Goal: Task Accomplishment & Management: Manage account settings

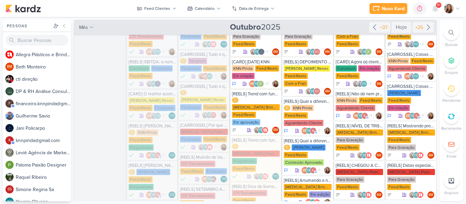
scroll to position [30, 0]
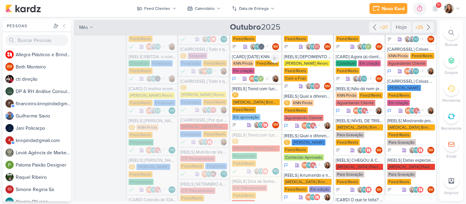
click at [265, 67] on div "KNN Pinda Feed/Reels Em criação" at bounding box center [256, 67] width 48 height 14
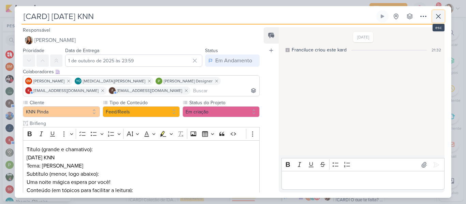
click at [440, 15] on icon at bounding box center [438, 16] width 8 height 8
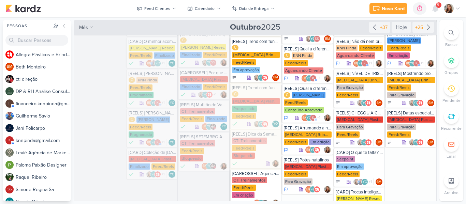
scroll to position [88, 0]
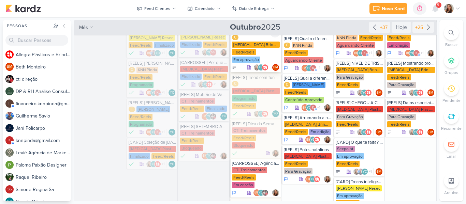
click at [252, 41] on div "C [MEDICAL_DATA] Brindes PF Feed/Reels Em aprovação" at bounding box center [256, 49] width 48 height 29
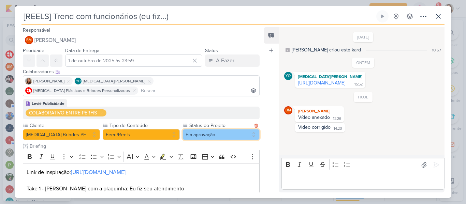
click at [214, 129] on button "Em aprovação" at bounding box center [221, 134] width 77 height 11
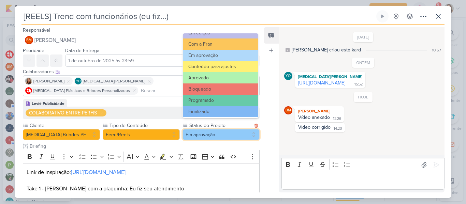
scroll to position [77, 0]
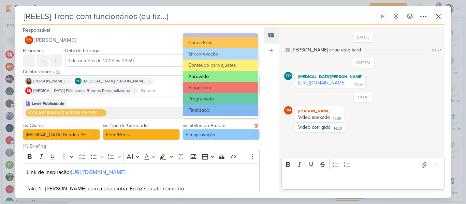
click at [205, 79] on button "Aprovado" at bounding box center [220, 76] width 75 height 11
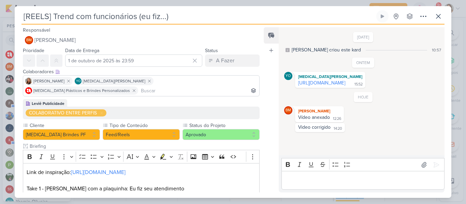
scroll to position [133, 0]
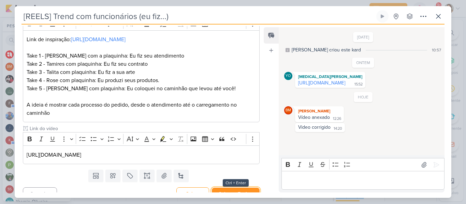
click at [249, 188] on button "Salvar e Fechar" at bounding box center [236, 194] width 48 height 13
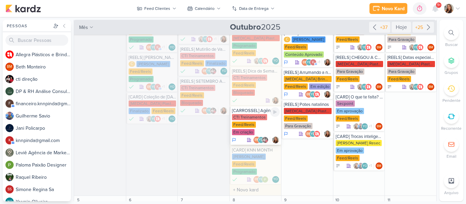
click at [240, 114] on div "CTI Treinamentos Feed/Reels Em criação" at bounding box center [256, 125] width 48 height 22
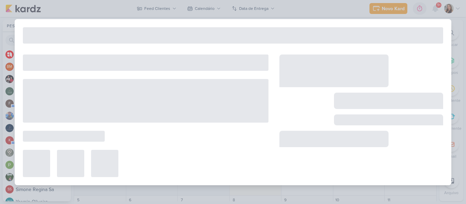
type input "[CARROSSEL] Agências Parceiras presentes no Mutirão de Vagas"
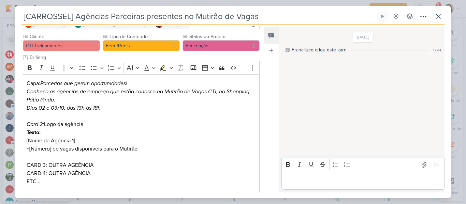
scroll to position [67, 0]
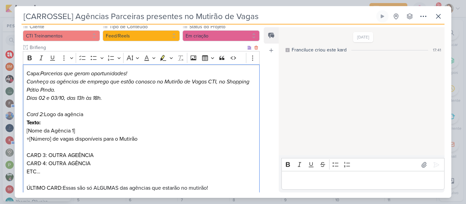
click at [188, 104] on p "Editor editing area: main" at bounding box center [141, 106] width 229 height 8
click at [436, 20] on icon at bounding box center [438, 16] width 8 height 8
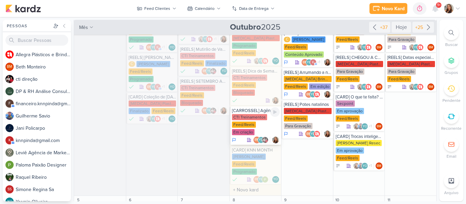
click at [251, 114] on div "CTI Treinamentos" at bounding box center [249, 117] width 35 height 6
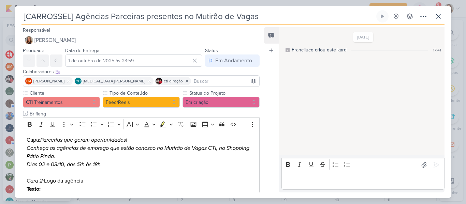
click at [192, 83] on input at bounding box center [224, 81] width 65 height 8
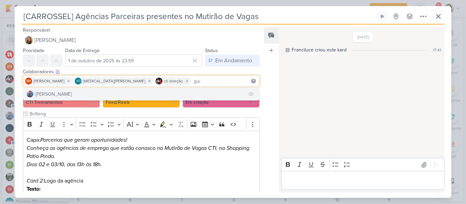
type input "gui"
click at [158, 97] on button "[PERSON_NAME]" at bounding box center [141, 94] width 236 height 12
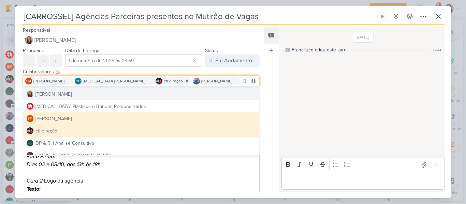
click at [262, 70] on div "Responsável [PERSON_NAME] Nenhum contato encontrado create new contact Novo Con…" at bounding box center [233, 112] width 437 height 174
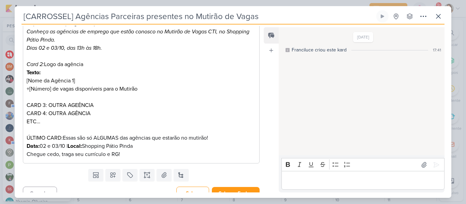
scroll to position [126, 0]
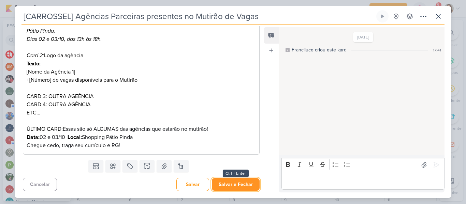
click at [243, 184] on button "Salvar e Fechar" at bounding box center [236, 184] width 48 height 13
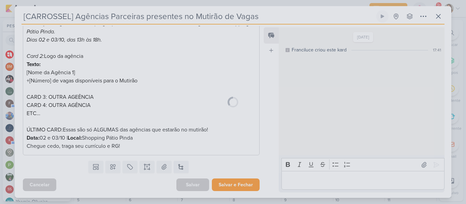
scroll to position [125, 0]
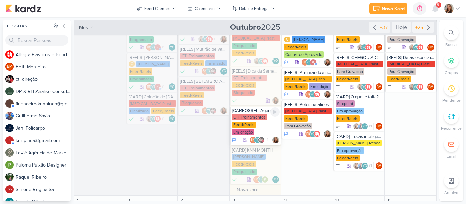
click at [236, 122] on div "Feed/Reels" at bounding box center [244, 125] width 24 height 6
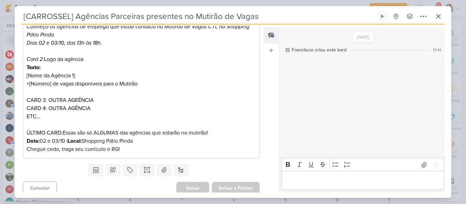
scroll to position [126, 0]
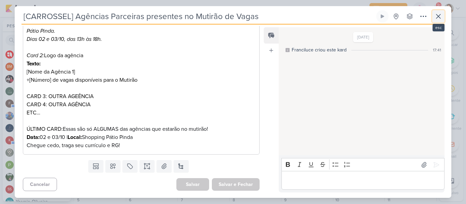
click at [435, 19] on icon at bounding box center [438, 16] width 8 height 8
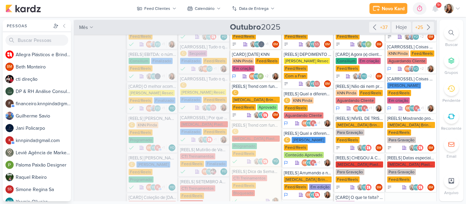
scroll to position [28, 0]
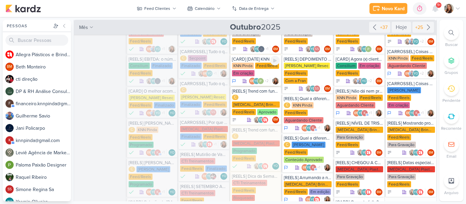
click at [265, 65] on div "Feed/Reels" at bounding box center [267, 66] width 24 height 6
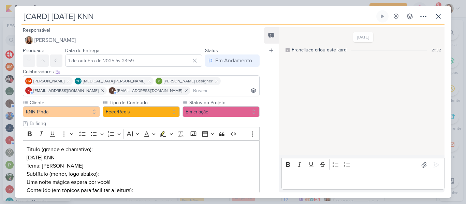
drag, startPoint x: 259, startPoint y: 81, endPoint x: 263, endPoint y: 143, distance: 62.2
click at [263, 143] on div "Responsável [PERSON_NAME] Nenhum contato encontrado create new contact Novo Con…" at bounding box center [233, 112] width 437 height 174
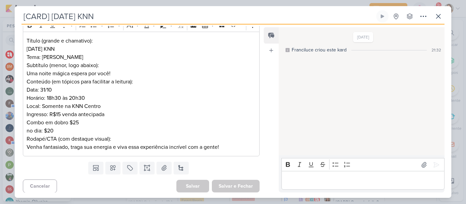
scroll to position [111, 0]
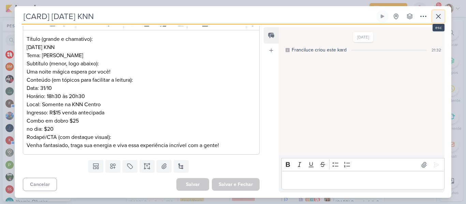
click at [438, 20] on icon at bounding box center [438, 16] width 8 height 8
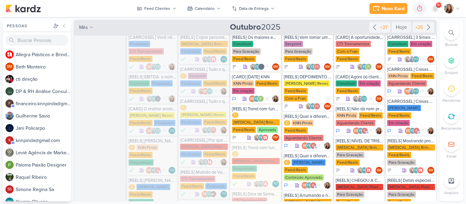
scroll to position [0, 0]
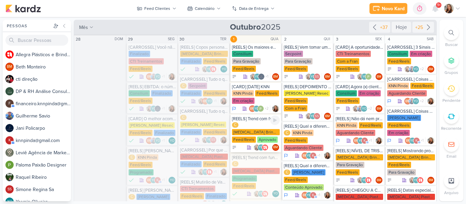
click at [257, 129] on div "C [MEDICAL_DATA] Brindes PF Feed/Reels Aprovado" at bounding box center [256, 132] width 48 height 21
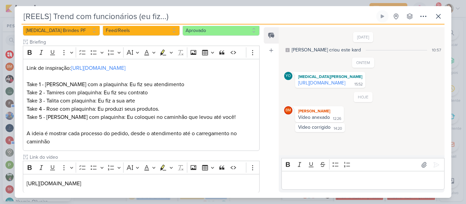
scroll to position [118, 0]
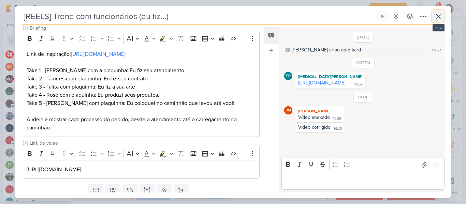
click at [442, 14] on button at bounding box center [438, 16] width 12 height 12
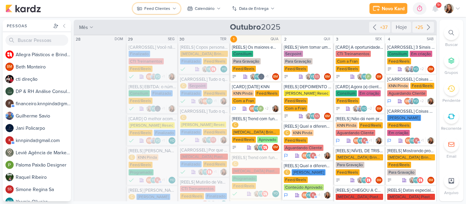
click at [159, 12] on button "Feed Clientes" at bounding box center [157, 8] width 48 height 11
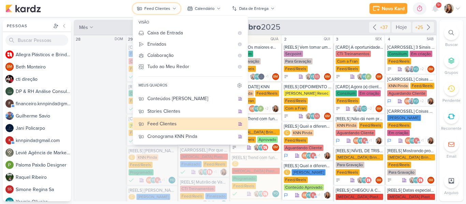
scroll to position [78, 0]
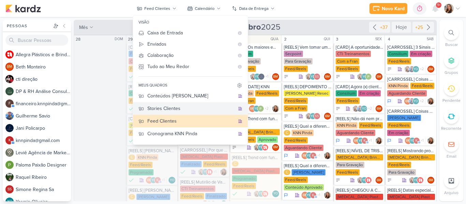
click at [186, 112] on div "Stories Clientes" at bounding box center [190, 108] width 87 height 7
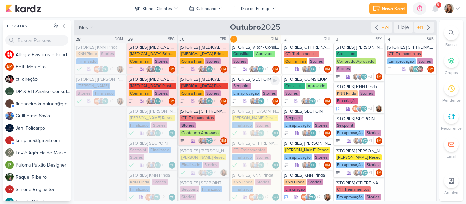
click at [253, 90] on div "Secpoint Em aprovação Stories" at bounding box center [256, 90] width 48 height 14
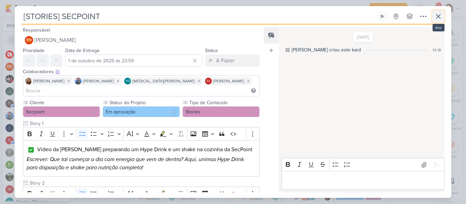
click at [436, 20] on button at bounding box center [438, 16] width 12 height 12
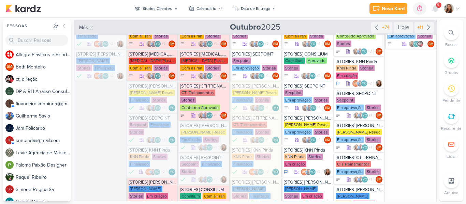
scroll to position [0, 0]
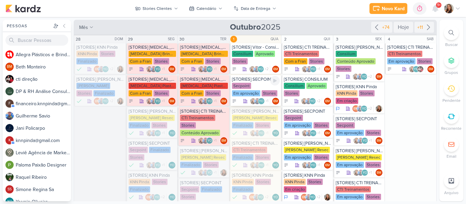
click at [259, 87] on div "Secpoint Em aprovação Stories" at bounding box center [256, 90] width 48 height 14
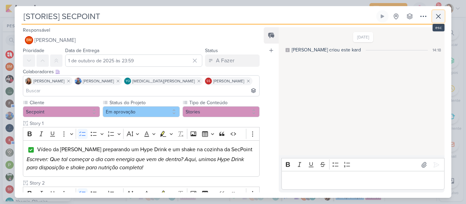
click at [442, 15] on icon at bounding box center [438, 16] width 8 height 8
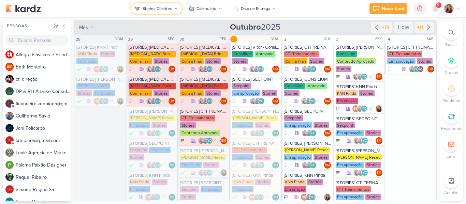
click at [176, 9] on icon at bounding box center [176, 8] width 4 height 4
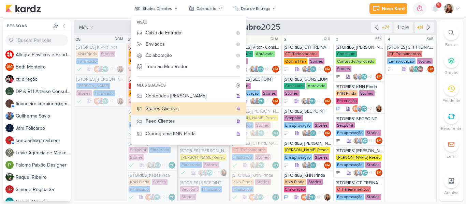
click at [180, 119] on div "Feed Clientes" at bounding box center [189, 121] width 87 height 7
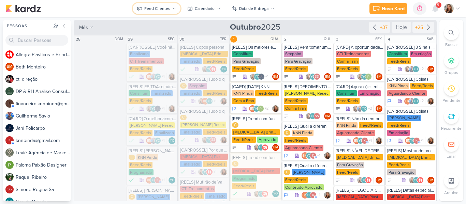
click at [176, 8] on icon at bounding box center [174, 8] width 4 height 4
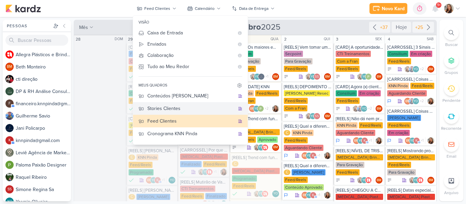
click at [169, 113] on button "Stories Clientes" at bounding box center [190, 108] width 115 height 13
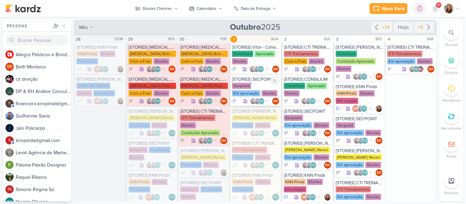
click at [257, 81] on div "[STORIES] SECPOINT" at bounding box center [256, 79] width 48 height 5
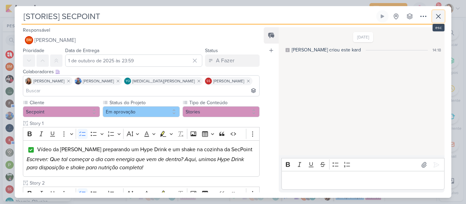
click at [439, 20] on icon at bounding box center [438, 16] width 8 height 8
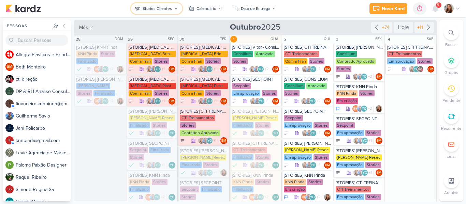
click at [177, 10] on icon at bounding box center [176, 8] width 4 height 4
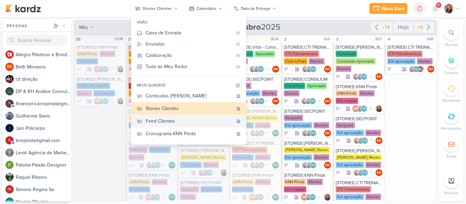
click at [176, 119] on div "Feed Clientes" at bounding box center [189, 121] width 87 height 7
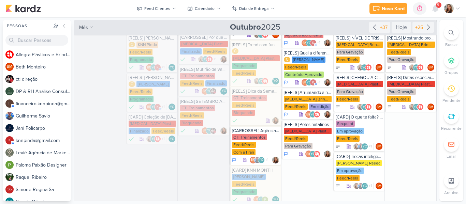
scroll to position [115, 0]
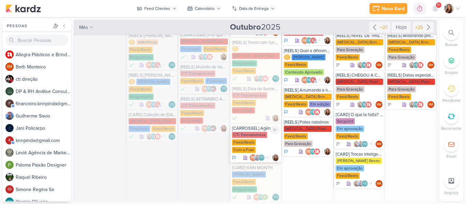
click at [248, 126] on div "[CARROSSEL] Agências Parceiras presentes no Mutirão de Vagas" at bounding box center [256, 128] width 48 height 5
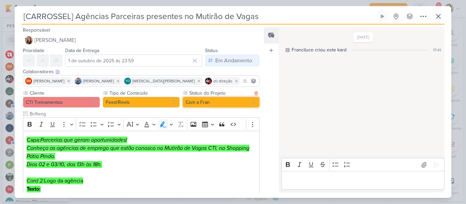
click at [201, 106] on button "Com a Fran" at bounding box center [221, 102] width 77 height 11
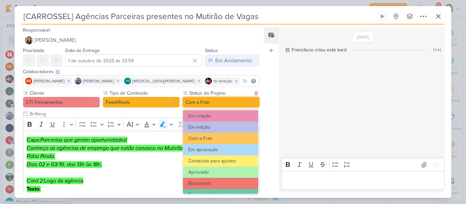
scroll to position [77, 0]
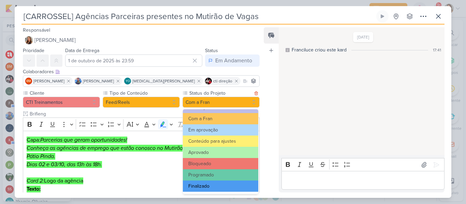
click at [233, 184] on button "Finalizado" at bounding box center [220, 186] width 75 height 11
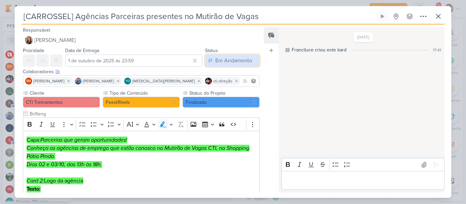
click at [227, 58] on div "Em Andamento" at bounding box center [233, 61] width 37 height 8
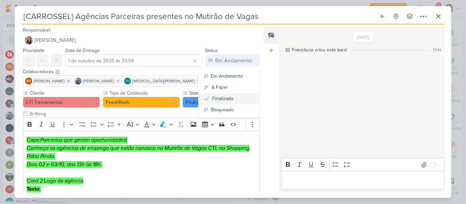
click at [221, 100] on div "Finalizado" at bounding box center [222, 98] width 21 height 7
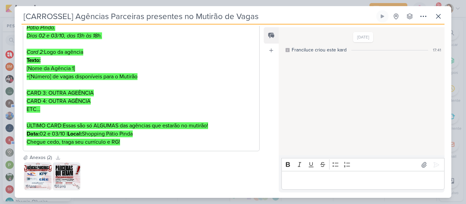
scroll to position [165, 0]
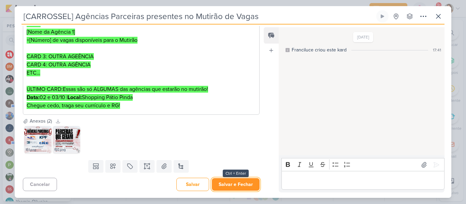
click at [248, 180] on button "Salvar e Fechar" at bounding box center [236, 184] width 48 height 13
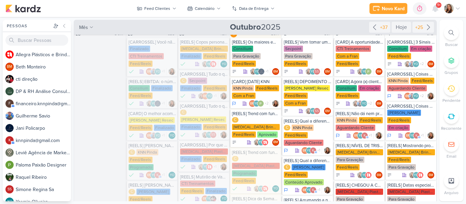
scroll to position [0, 0]
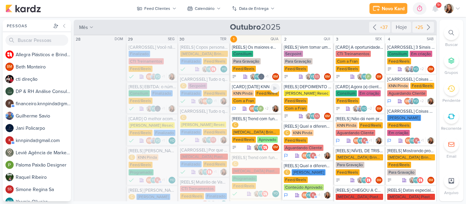
click at [253, 90] on div "[CARD] [DATE] KNN KNN Pinda Feed/Reels Com a Fran BM YO" at bounding box center [256, 98] width 52 height 31
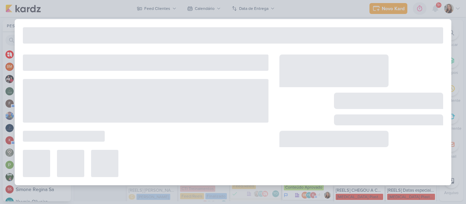
type input "[CARD] [DATE] KNN"
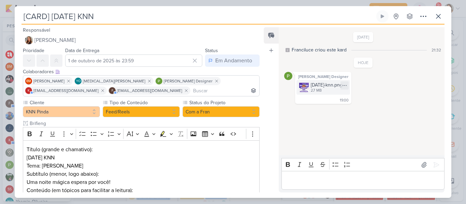
click at [316, 89] on div "2.7 MB" at bounding box center [327, 90] width 32 height 5
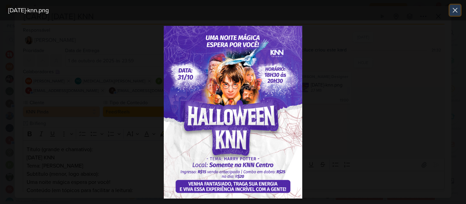
click at [452, 13] on icon at bounding box center [455, 10] width 8 height 8
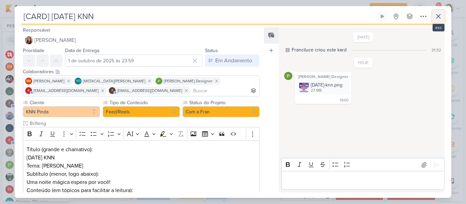
click at [439, 18] on icon at bounding box center [438, 16] width 8 height 8
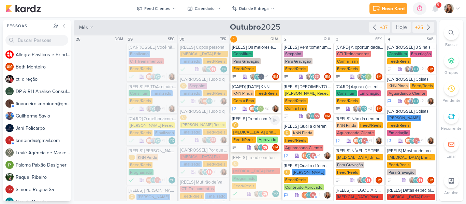
click at [251, 129] on div "[MEDICAL_DATA] Brindes PF" at bounding box center [256, 132] width 48 height 6
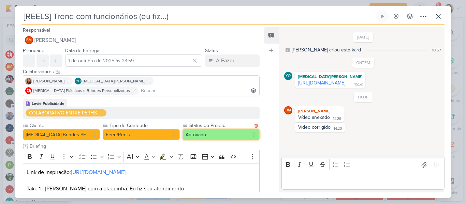
click at [233, 129] on button "Aprovado" at bounding box center [221, 134] width 77 height 11
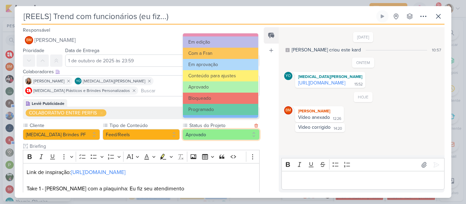
scroll to position [77, 0]
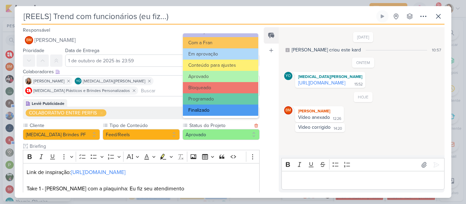
click at [235, 112] on button "Finalizado" at bounding box center [220, 110] width 75 height 11
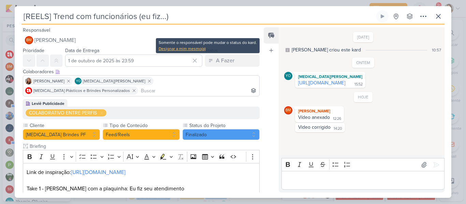
click at [202, 50] on div "Designar a mim mesmo(a)" at bounding box center [208, 49] width 98 height 6
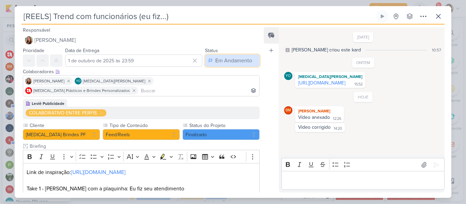
click at [222, 62] on div "Em Andamento" at bounding box center [233, 61] width 37 height 8
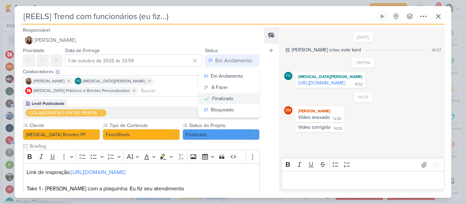
click at [223, 99] on div "Finalizado" at bounding box center [222, 98] width 21 height 7
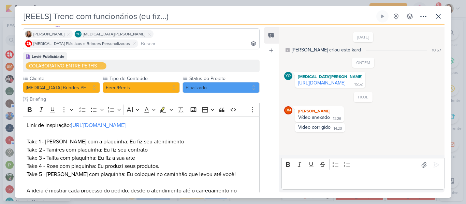
scroll to position [133, 0]
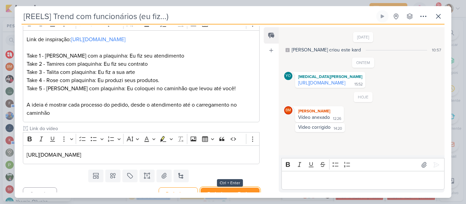
click at [231, 188] on button "Redesignar e Fechar" at bounding box center [230, 194] width 59 height 13
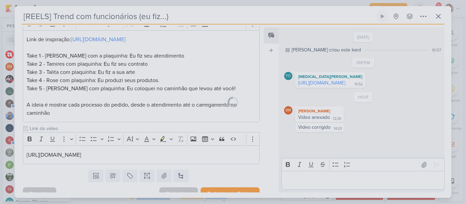
scroll to position [132, 0]
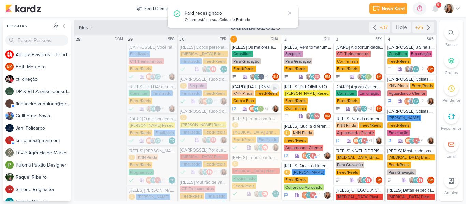
click at [234, 97] on div "KNN Pinda Feed/Reels Com a Fran" at bounding box center [256, 97] width 48 height 14
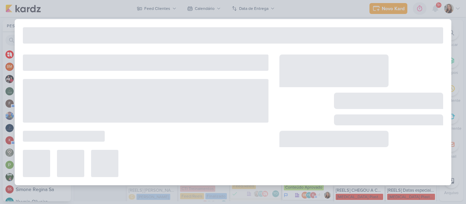
type input "[CARD] [DATE] KNN"
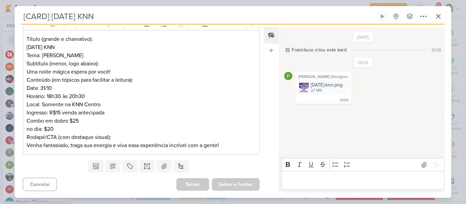
scroll to position [0, 0]
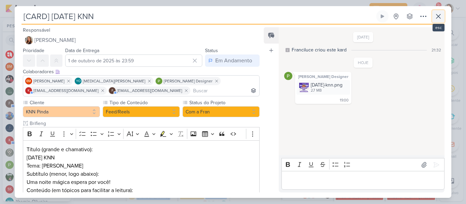
click at [438, 18] on icon at bounding box center [438, 16] width 8 height 8
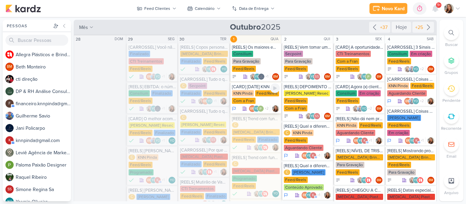
click at [243, 88] on div "[CARD] [DATE] KNN" at bounding box center [256, 86] width 48 height 5
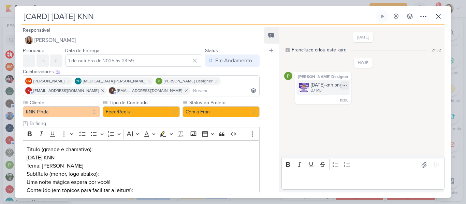
click at [313, 94] on div "[DATE]-knn.png 2.7 MB" at bounding box center [323, 87] width 54 height 15
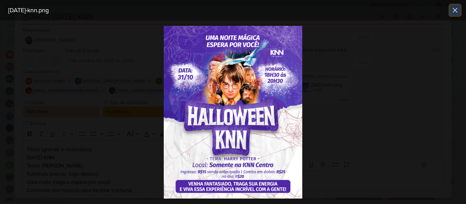
click at [454, 12] on icon at bounding box center [455, 10] width 4 height 4
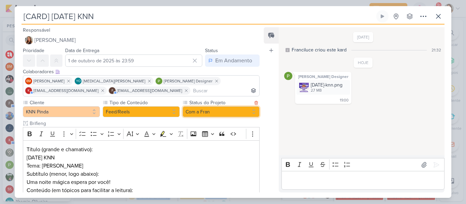
click at [195, 114] on button "Com a Fran" at bounding box center [221, 111] width 77 height 11
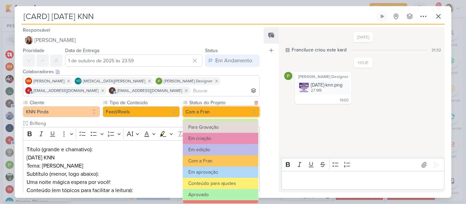
scroll to position [53, 0]
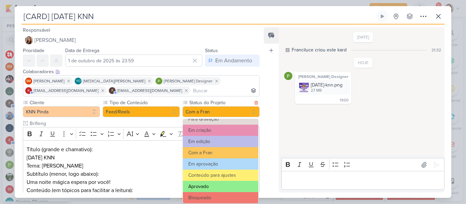
click at [229, 185] on button "Aprovado" at bounding box center [220, 186] width 75 height 11
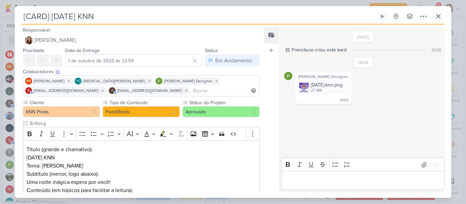
scroll to position [111, 0]
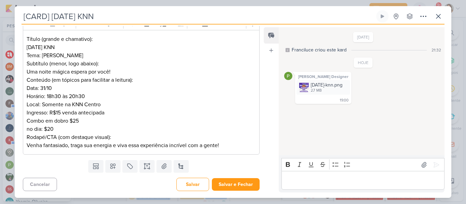
click at [229, 169] on div "Templates Campos Personalizados Marcadores Caixa De Texto Anexo [GEOGRAPHIC_DAT…" at bounding box center [139, 167] width 248 height 18
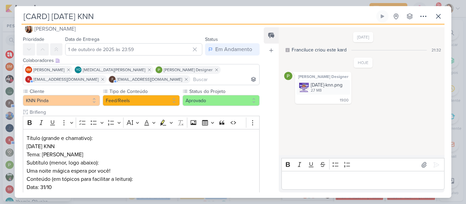
scroll to position [6, 0]
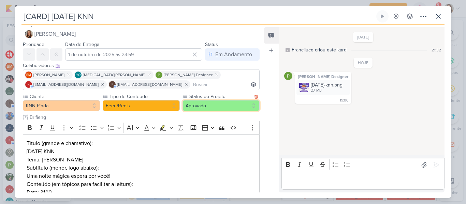
click at [205, 109] on button "Aprovado" at bounding box center [221, 105] width 77 height 11
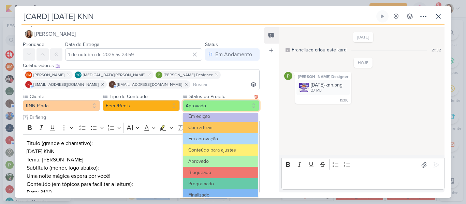
scroll to position [77, 0]
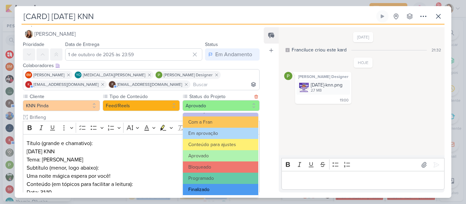
click at [224, 186] on button "Finalizado" at bounding box center [220, 189] width 75 height 11
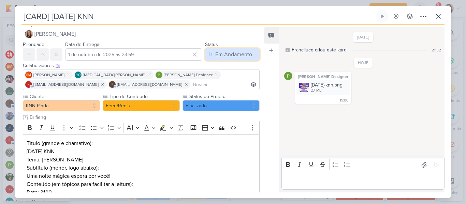
click at [229, 54] on div "Em Andamento" at bounding box center [233, 54] width 37 height 8
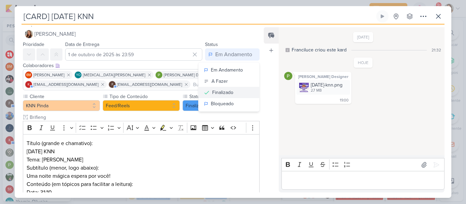
click at [228, 90] on div "Finalizado" at bounding box center [222, 92] width 21 height 7
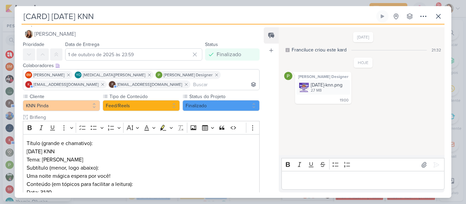
scroll to position [111, 0]
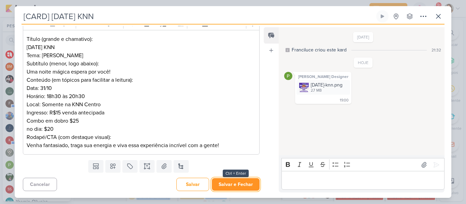
click at [239, 183] on button "Salvar e Fechar" at bounding box center [236, 184] width 48 height 13
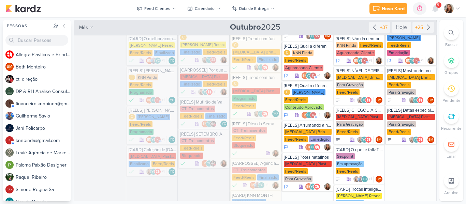
scroll to position [0, 0]
